Goal: Task Accomplishment & Management: Manage account settings

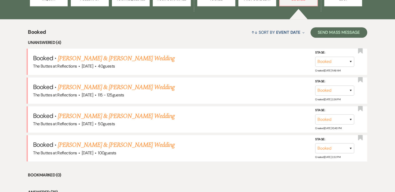
scroll to position [192, 0]
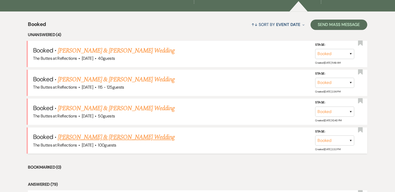
click at [93, 136] on link "[PERSON_NAME] & [PERSON_NAME] Wedding" at bounding box center [116, 137] width 117 height 9
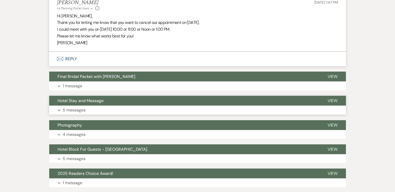
scroll to position [462, 0]
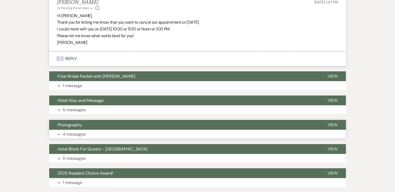
click at [83, 134] on p "4 messages" at bounding box center [74, 134] width 23 height 7
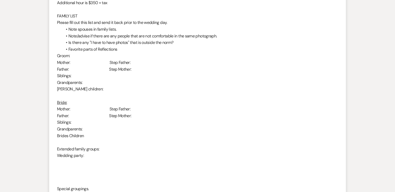
scroll to position [816, 0]
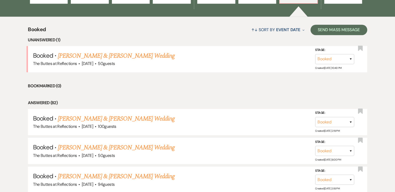
scroll to position [197, 0]
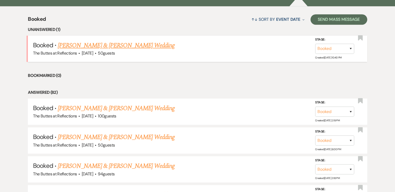
click at [104, 47] on link "[PERSON_NAME] & [PERSON_NAME] Wedding" at bounding box center [116, 45] width 117 height 9
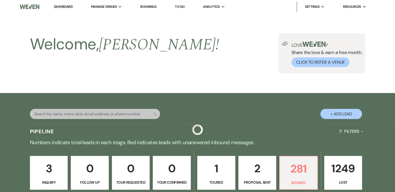
scroll to position [197, 0]
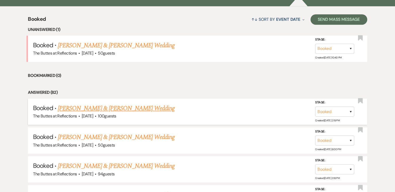
click at [106, 108] on link "[PERSON_NAME] & [PERSON_NAME] Wedding" at bounding box center [116, 108] width 117 height 9
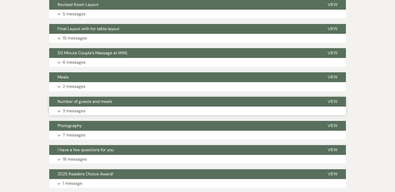
scroll to position [229, 0]
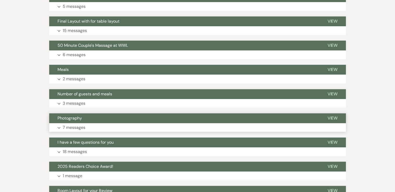
click at [85, 121] on button "Photography" at bounding box center [184, 119] width 270 height 10
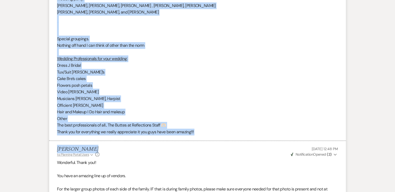
scroll to position [1166, 0]
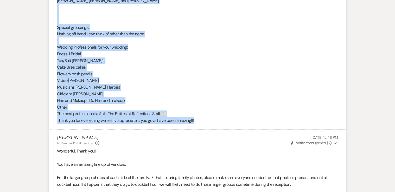
drag, startPoint x: 57, startPoint y: 81, endPoint x: 197, endPoint y: 117, distance: 143.7
copy div "Lorem: Ipsumd: Sitame Consecte adipisc el Sedd Eiusmodt Incidi: Utlab Etdolorem…"
